Goal: Information Seeking & Learning: Stay updated

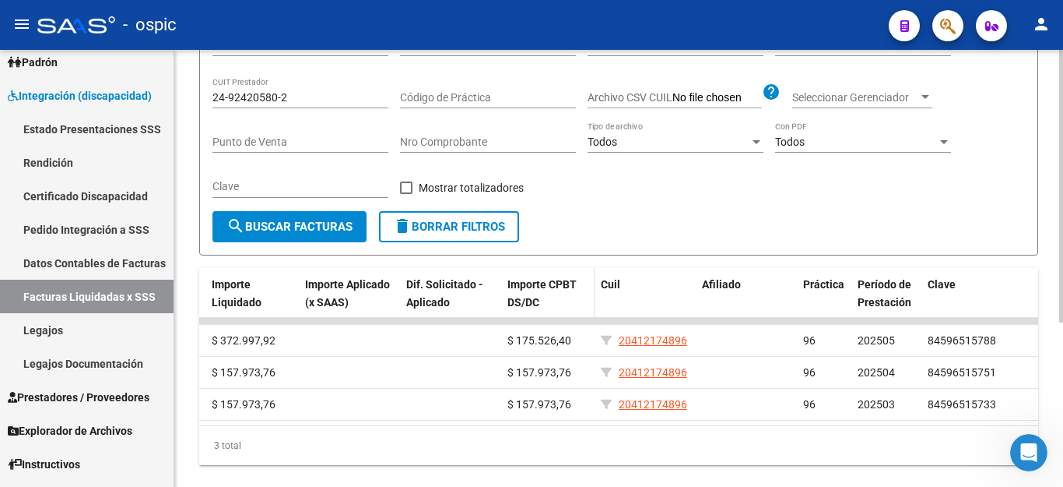
scroll to position [186, 0]
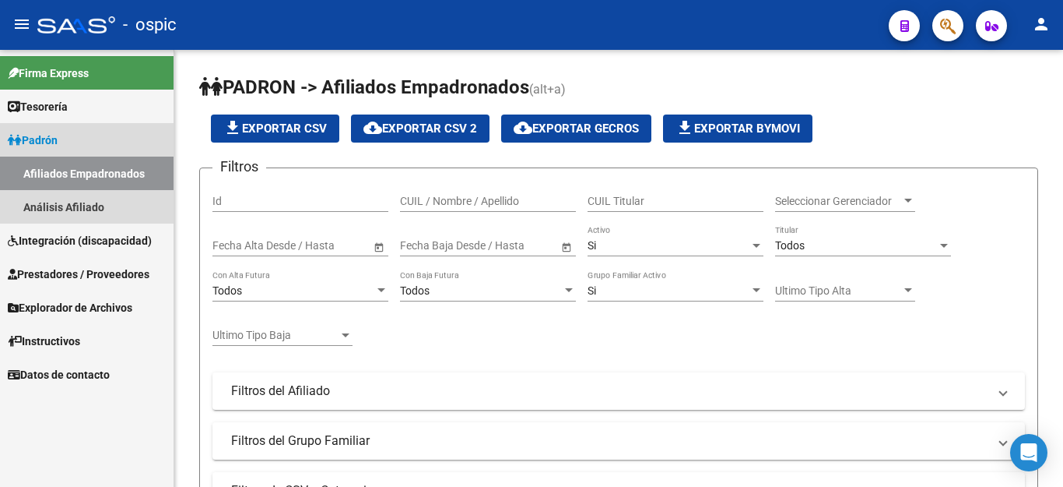
click at [54, 142] on span "Padrón" at bounding box center [33, 140] width 50 height 17
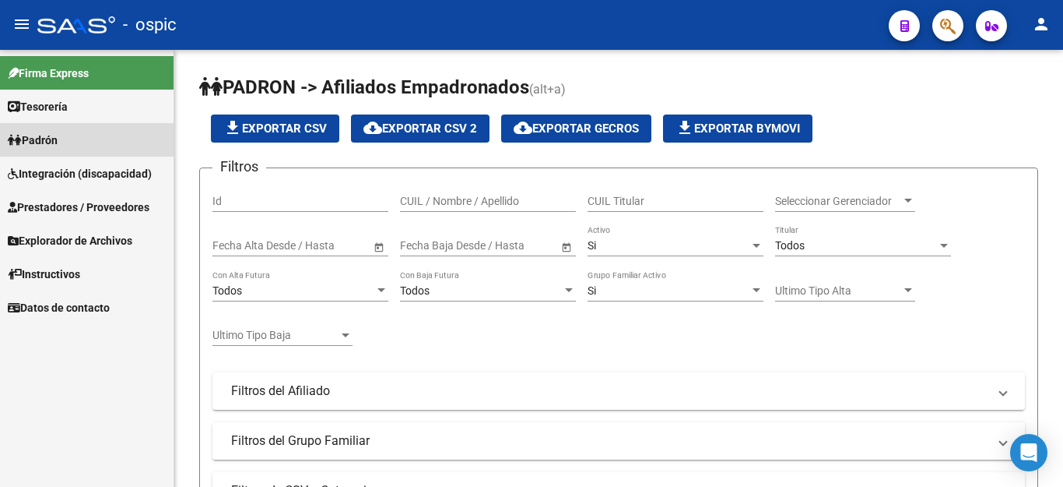
click at [58, 139] on span "Padrón" at bounding box center [33, 140] width 50 height 17
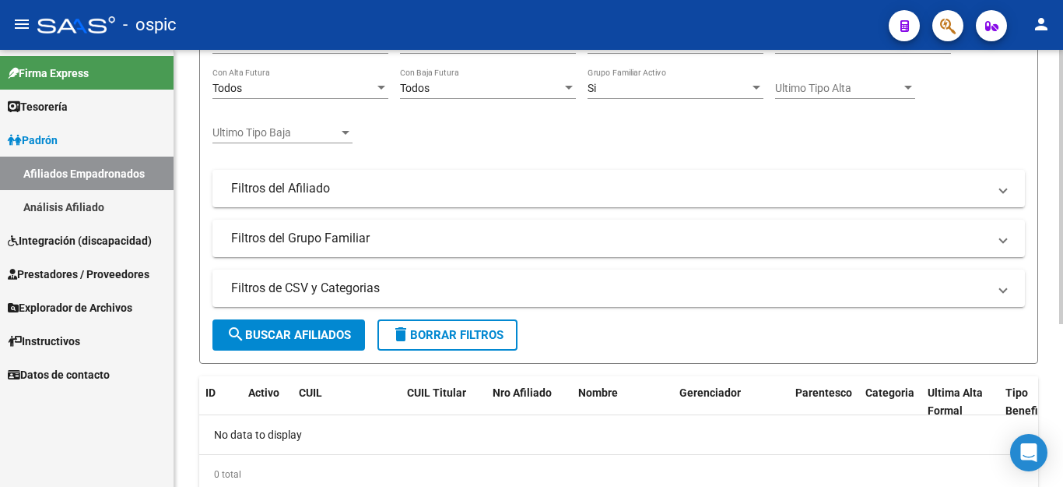
scroll to position [259, 0]
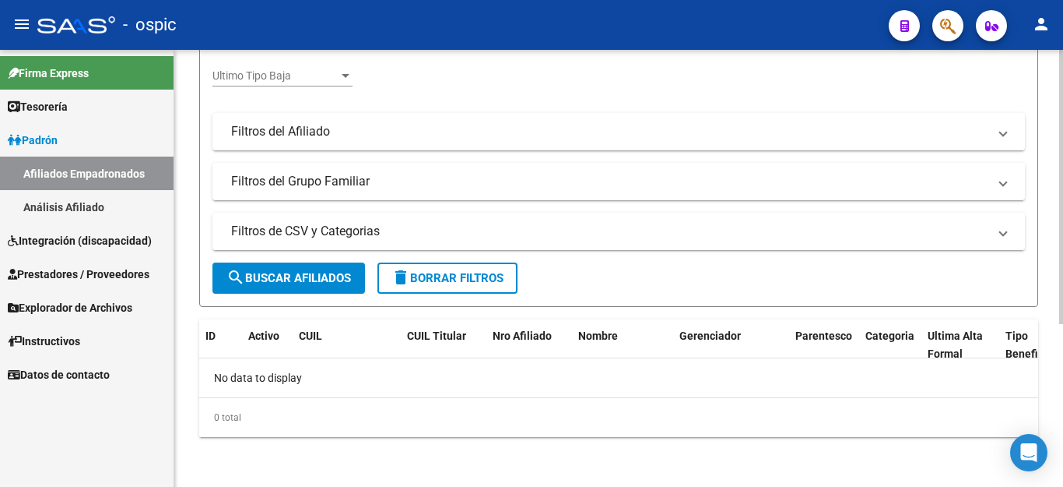
click at [321, 232] on mat-panel-title "Filtros de CSV y Categorias" at bounding box center [609, 231] width 757 height 17
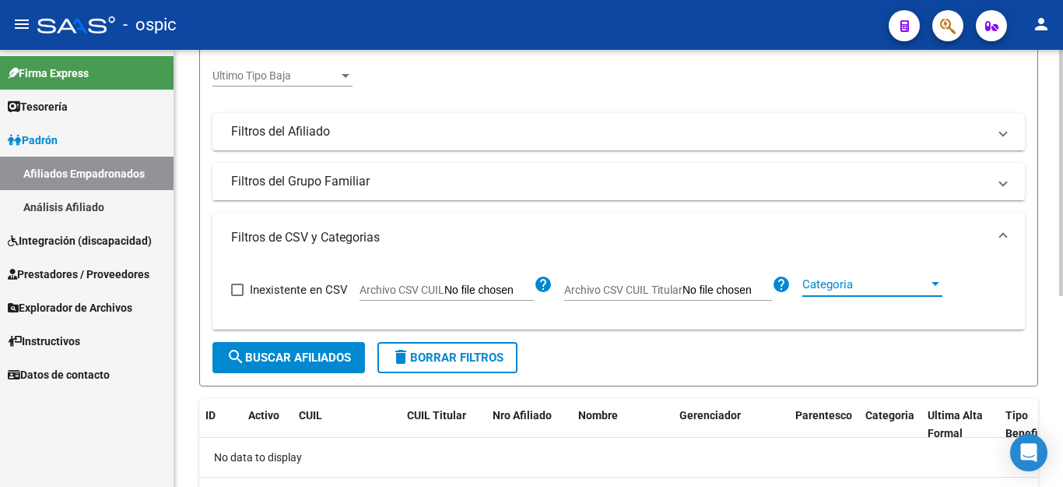
click at [866, 288] on span "Categoria" at bounding box center [866, 284] width 126 height 14
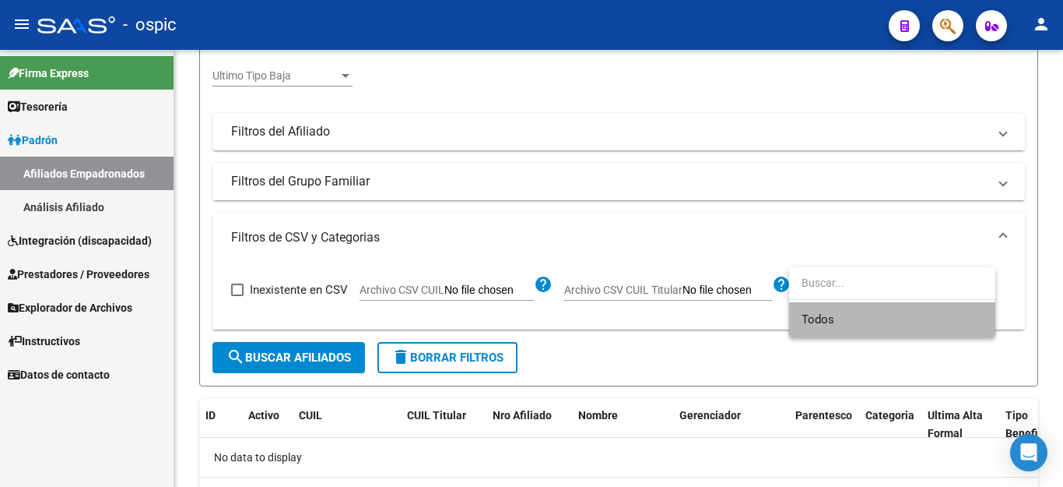
click at [853, 318] on span "Todos" at bounding box center [892, 319] width 181 height 35
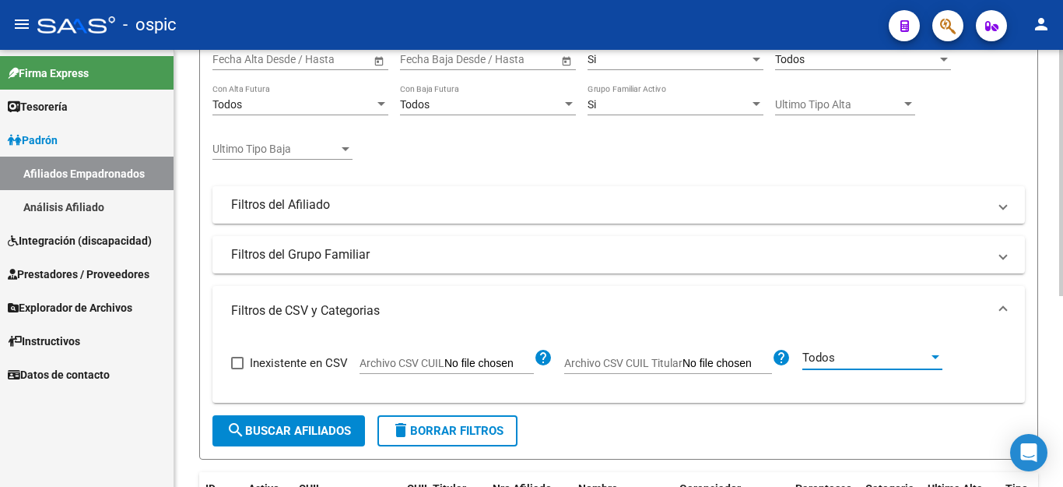
scroll to position [105, 0]
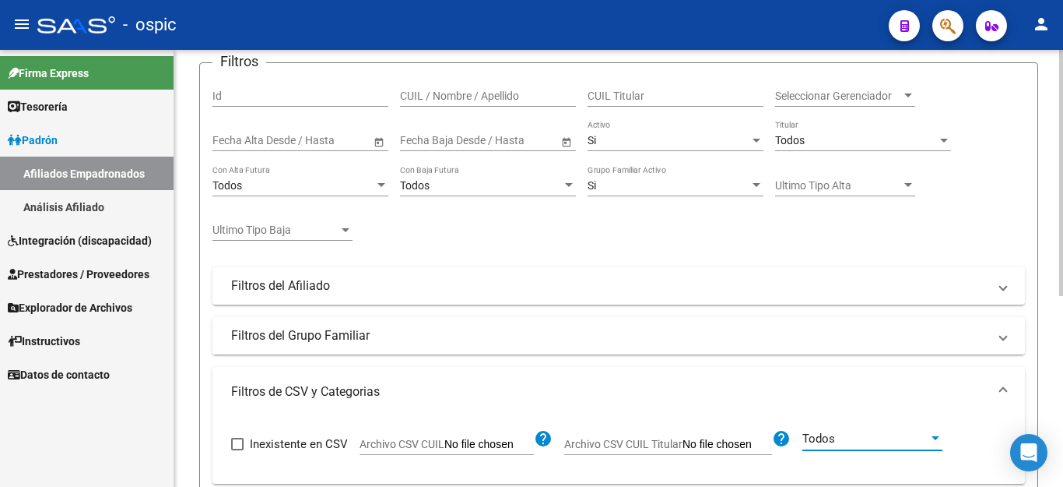
click at [307, 330] on mat-panel-title "Filtros del Grupo Familiar" at bounding box center [609, 335] width 757 height 17
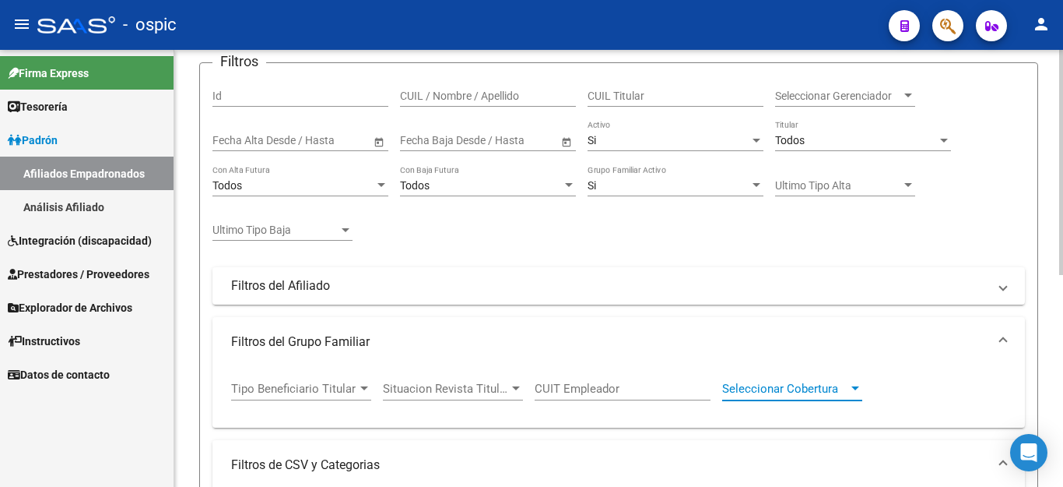
click at [806, 388] on span "Seleccionar Cobertura" at bounding box center [785, 388] width 126 height 14
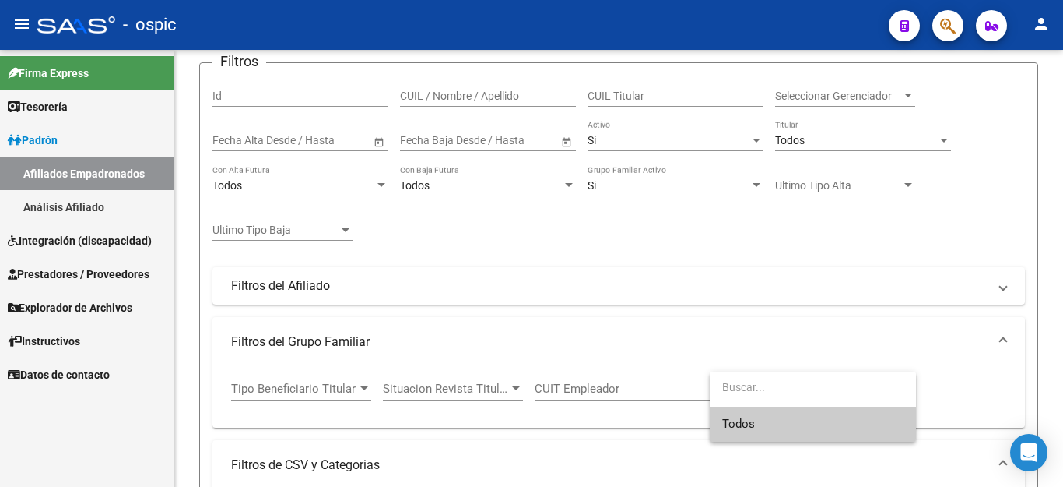
click at [806, 386] on input "dropdown search" at bounding box center [813, 387] width 206 height 33
click at [307, 285] on div at bounding box center [531, 243] width 1063 height 487
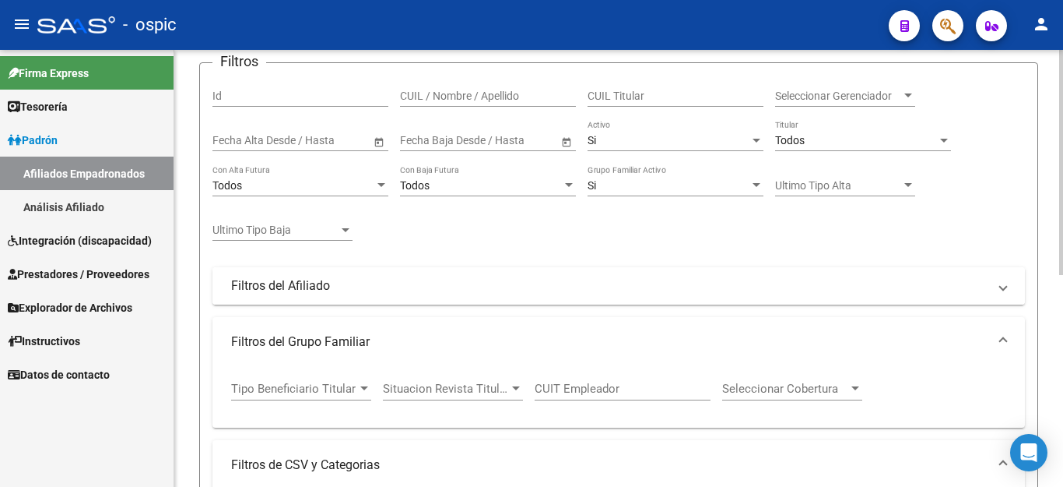
click at [997, 293] on span "Filtros del Afiliado" at bounding box center [615, 285] width 769 height 17
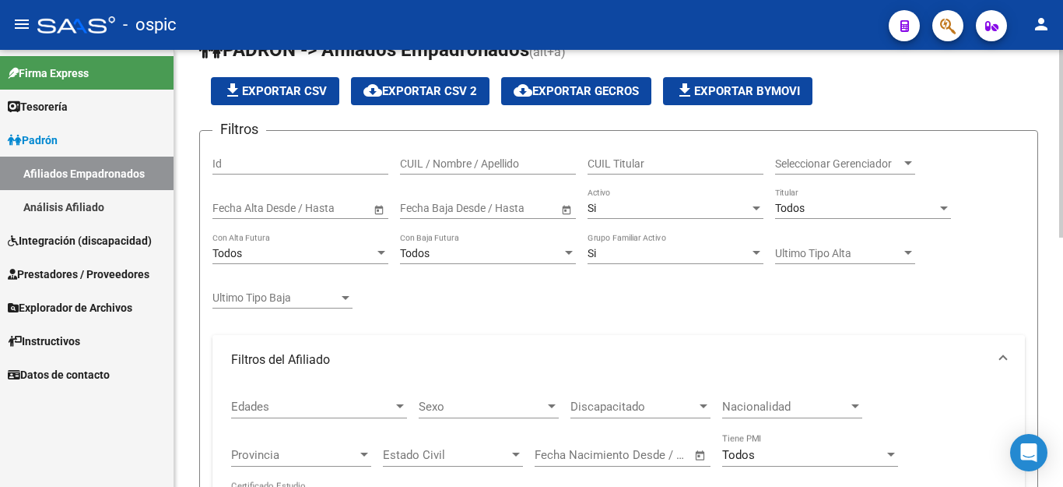
scroll to position [27, 0]
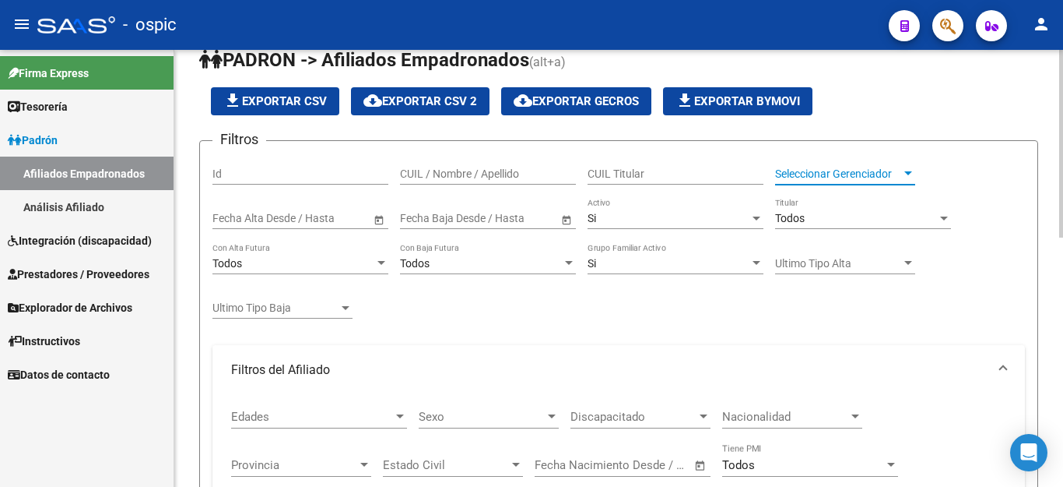
click at [858, 177] on span "Seleccionar Gerenciador" at bounding box center [838, 173] width 126 height 13
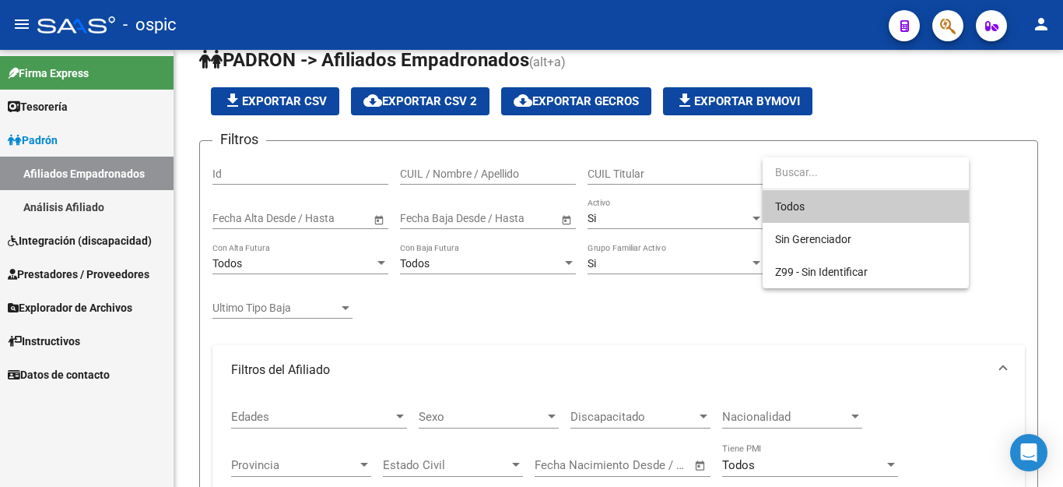
click at [662, 314] on div at bounding box center [531, 243] width 1063 height 487
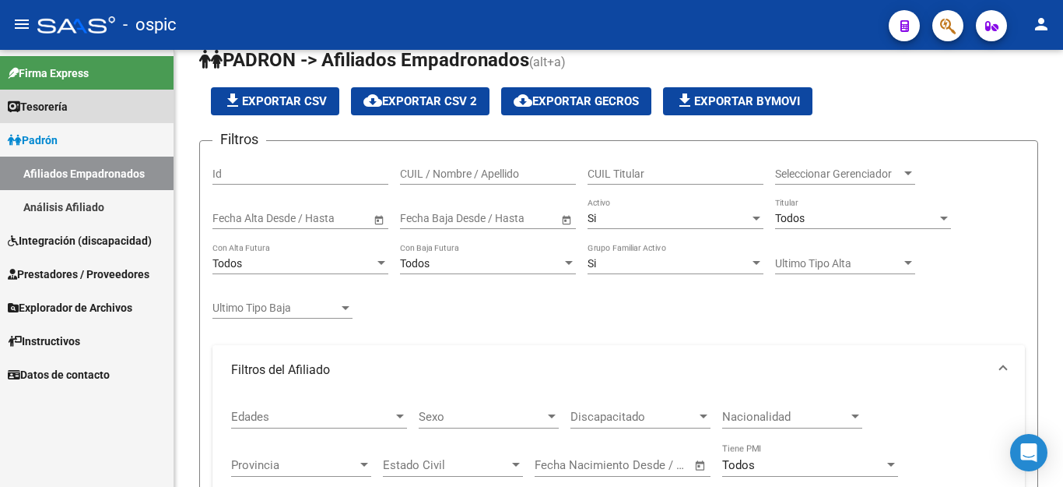
click at [60, 111] on span "Tesorería" at bounding box center [38, 106] width 60 height 17
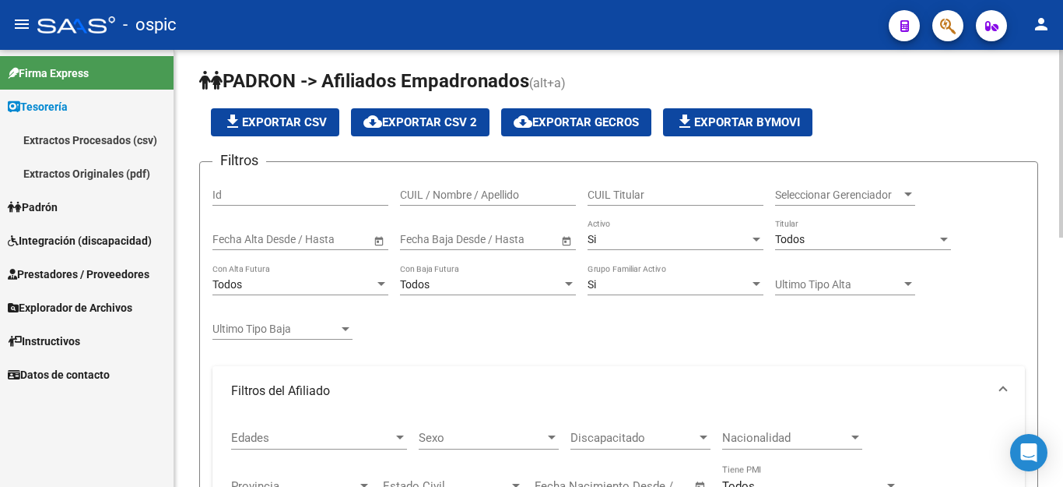
scroll to position [0, 0]
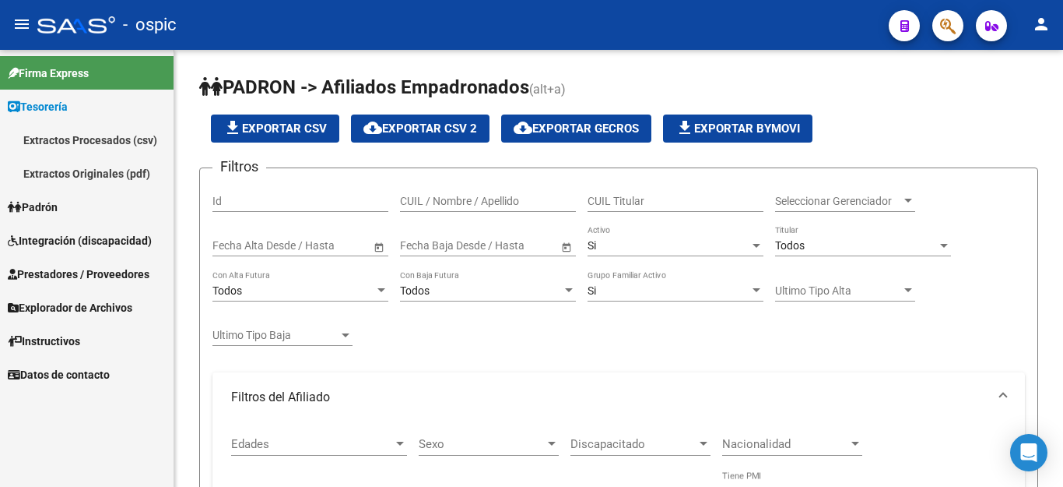
click at [1036, 29] on mat-icon "person" at bounding box center [1041, 24] width 19 height 19
click at [978, 27] on div at bounding box center [531, 243] width 1063 height 487
click at [981, 26] on button "button" at bounding box center [991, 25] width 31 height 31
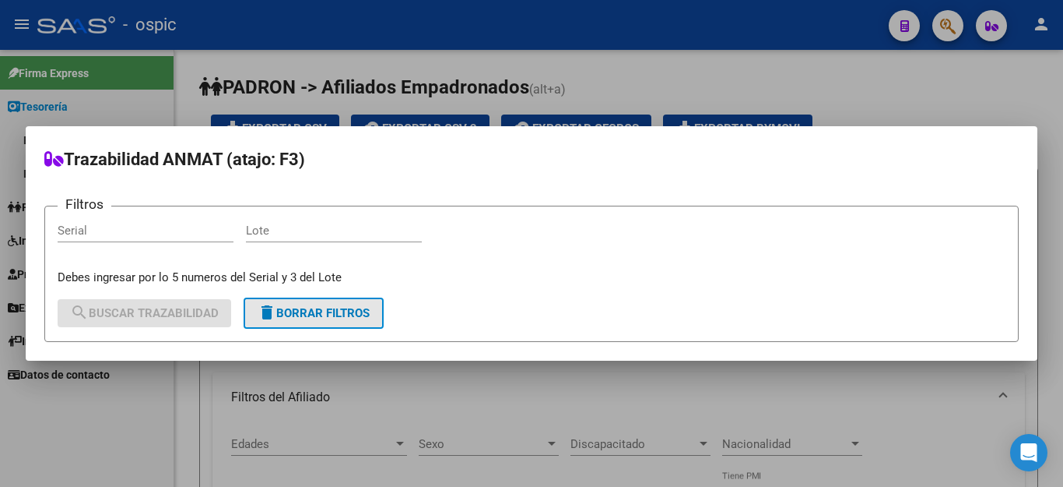
click at [333, 314] on span "delete Borrar Filtros" at bounding box center [314, 313] width 112 height 14
click at [346, 139] on mat-dialog-container "Trazabilidad ANMAT (atajo: F3) Filtros Serial [PERSON_NAME] ingresar por lo 5 n…" at bounding box center [532, 243] width 1012 height 234
drag, startPoint x: 65, startPoint y: 156, endPoint x: 261, endPoint y: 97, distance: 204.4
click at [66, 155] on h2 "Trazabilidad ANMAT (atajo: F3)" at bounding box center [531, 160] width 975 height 30
click at [948, 27] on div at bounding box center [531, 243] width 1063 height 487
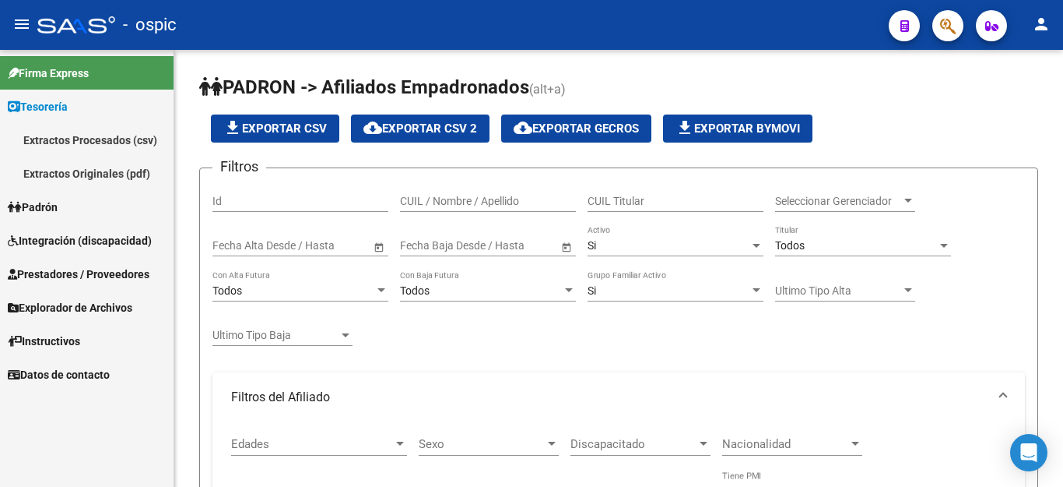
click at [911, 28] on button "button" at bounding box center [904, 25] width 31 height 31
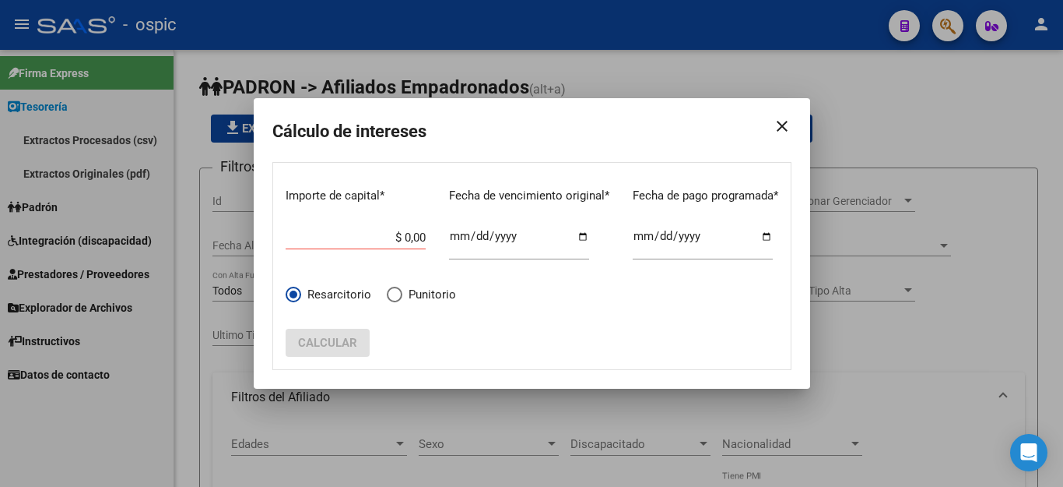
click at [775, 128] on mat-icon "close" at bounding box center [776, 126] width 31 height 44
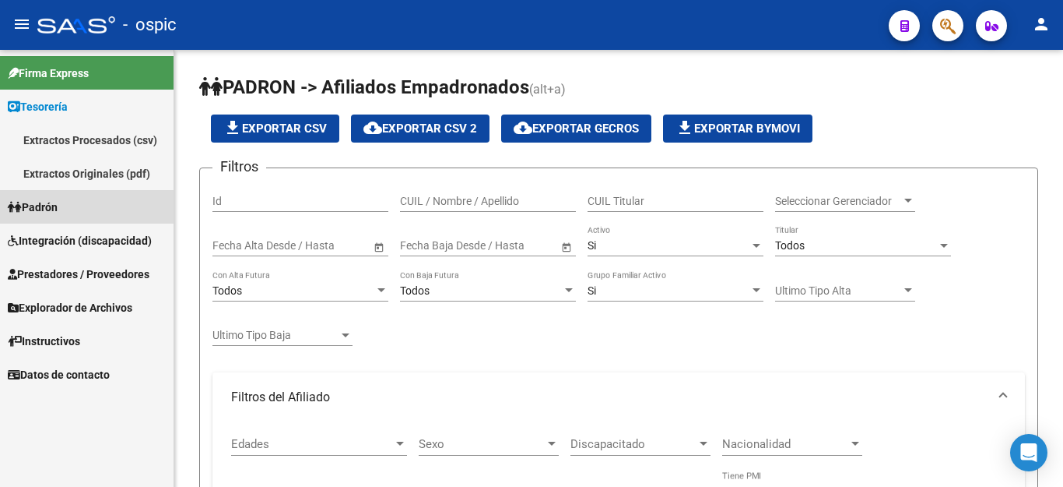
click at [44, 208] on span "Padrón" at bounding box center [33, 207] width 50 height 17
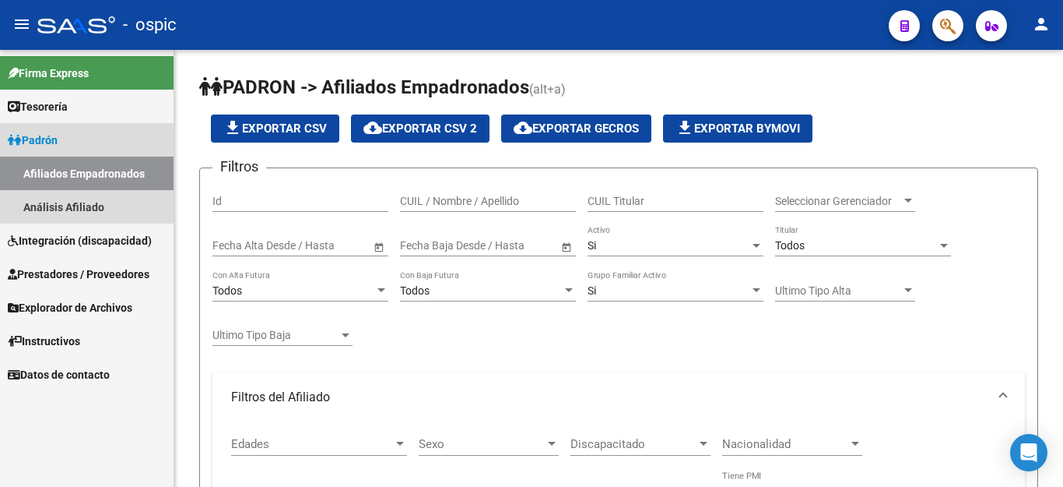
click at [69, 176] on link "Afiliados Empadronados" at bounding box center [87, 172] width 174 height 33
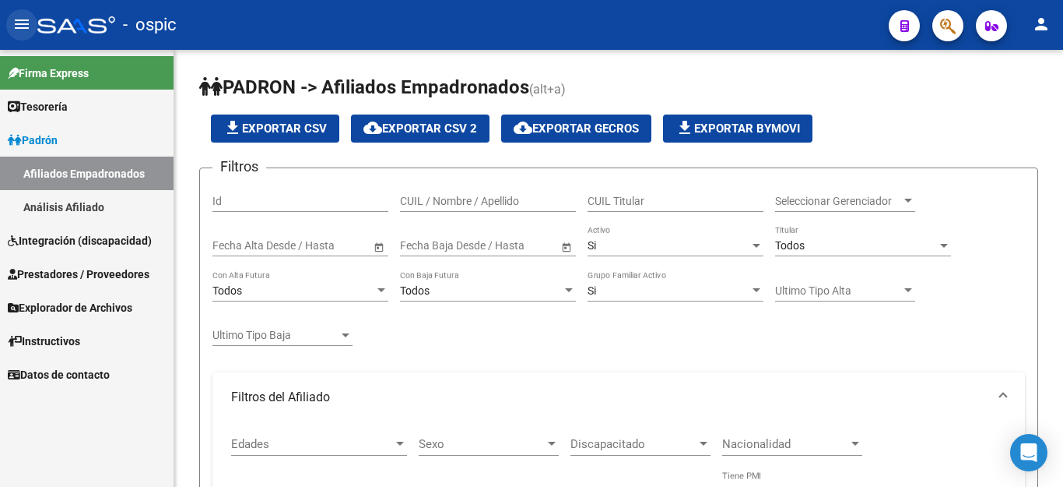
click at [28, 35] on button "menu" at bounding box center [21, 24] width 31 height 31
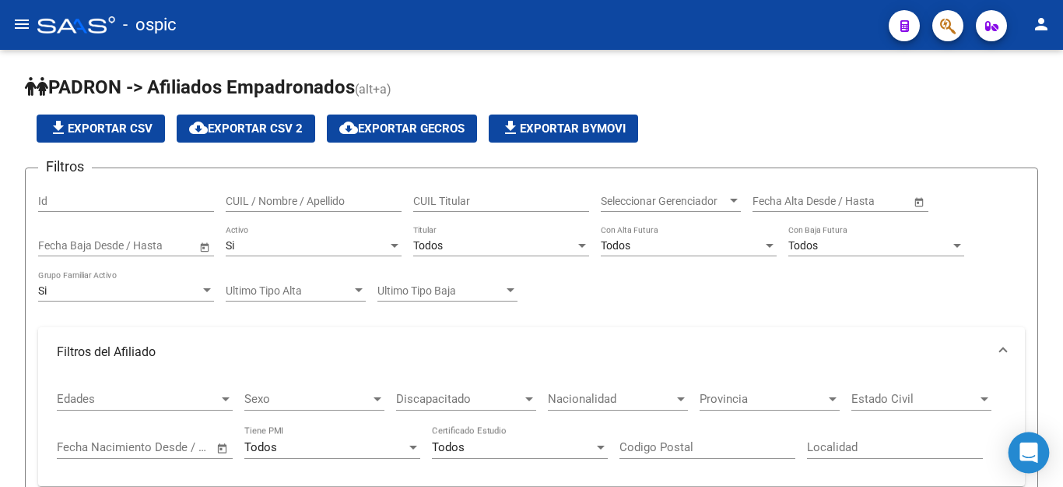
click at [1034, 462] on div "Open Intercom Messenger" at bounding box center [1029, 452] width 41 height 41
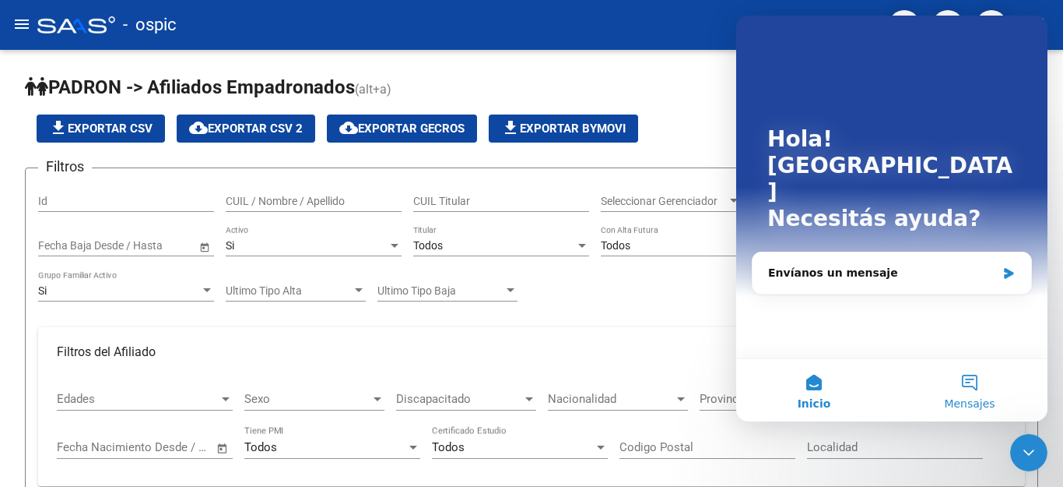
click at [979, 390] on button "Mensajes" at bounding box center [970, 390] width 156 height 62
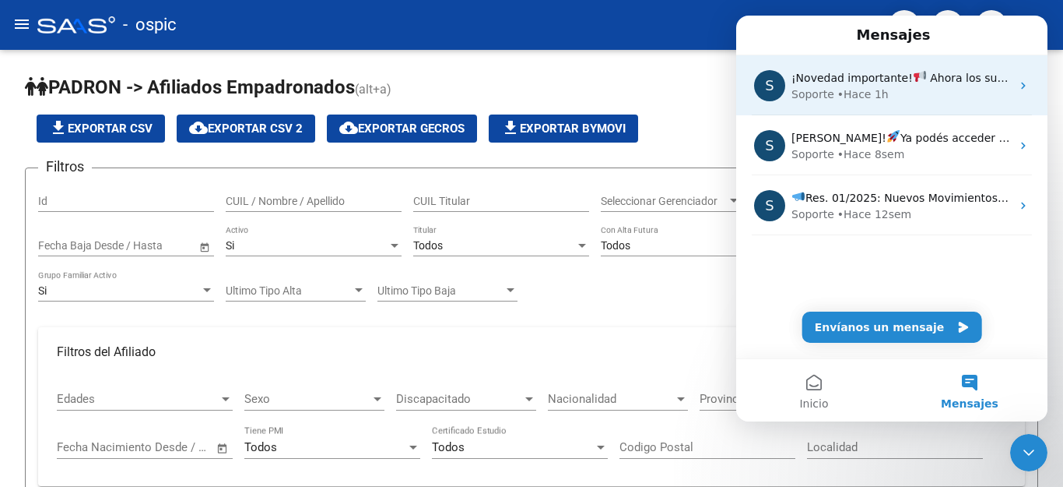
click at [953, 95] on div "Soporte • Hace 1h" at bounding box center [902, 94] width 220 height 16
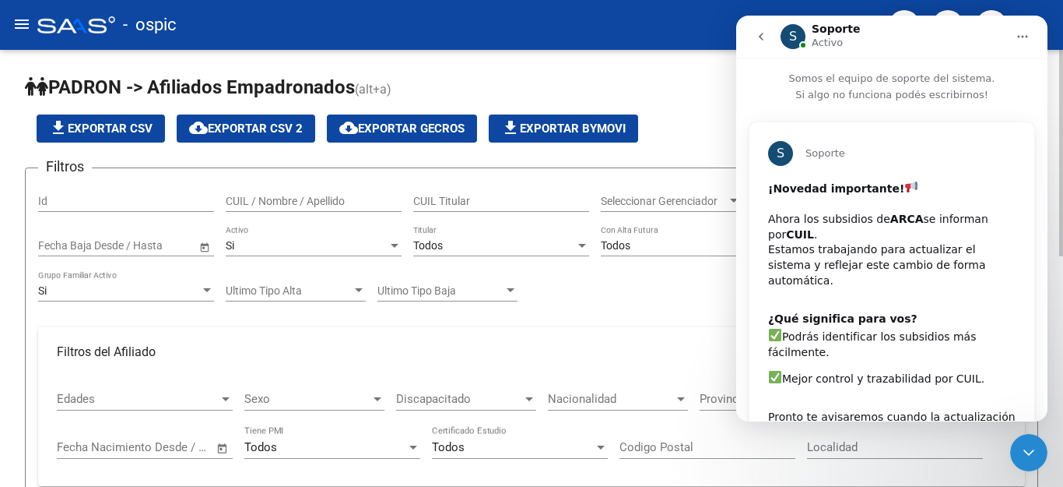
scroll to position [47, 0]
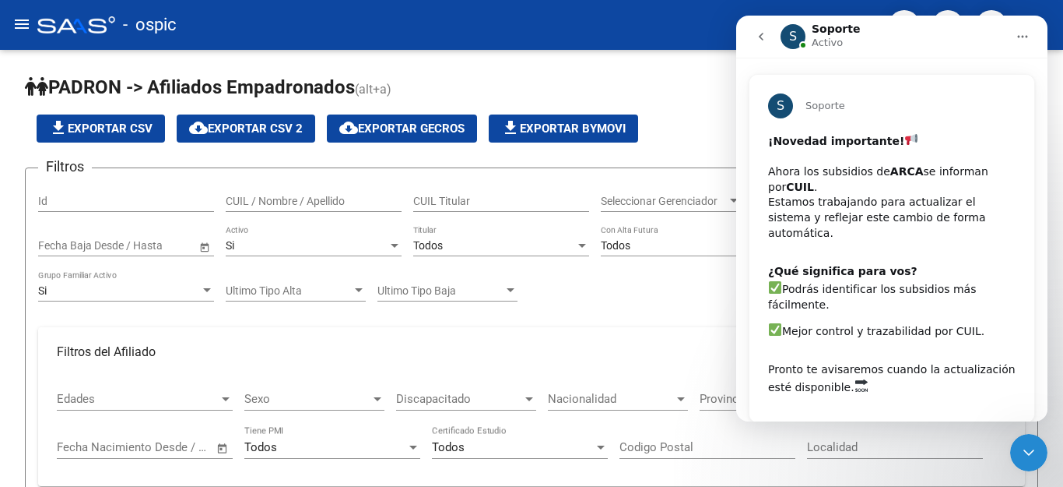
drag, startPoint x: 771, startPoint y: 172, endPoint x: 992, endPoint y: 216, distance: 225.5
click at [992, 216] on div "¡Novedad importante! ​ Ahora los subsidios de ARCA se informan por [PERSON_NAME…" at bounding box center [892, 193] width 248 height 125
copy div "Ahora los subsidios de ARCA se informan por [PERSON_NAME] . Estamos trabajando …"
click at [880, 346] on div "Pronto te avisaremos cuando la actualización esté disponible." at bounding box center [892, 370] width 248 height 49
